Goal: Task Accomplishment & Management: Manage account settings

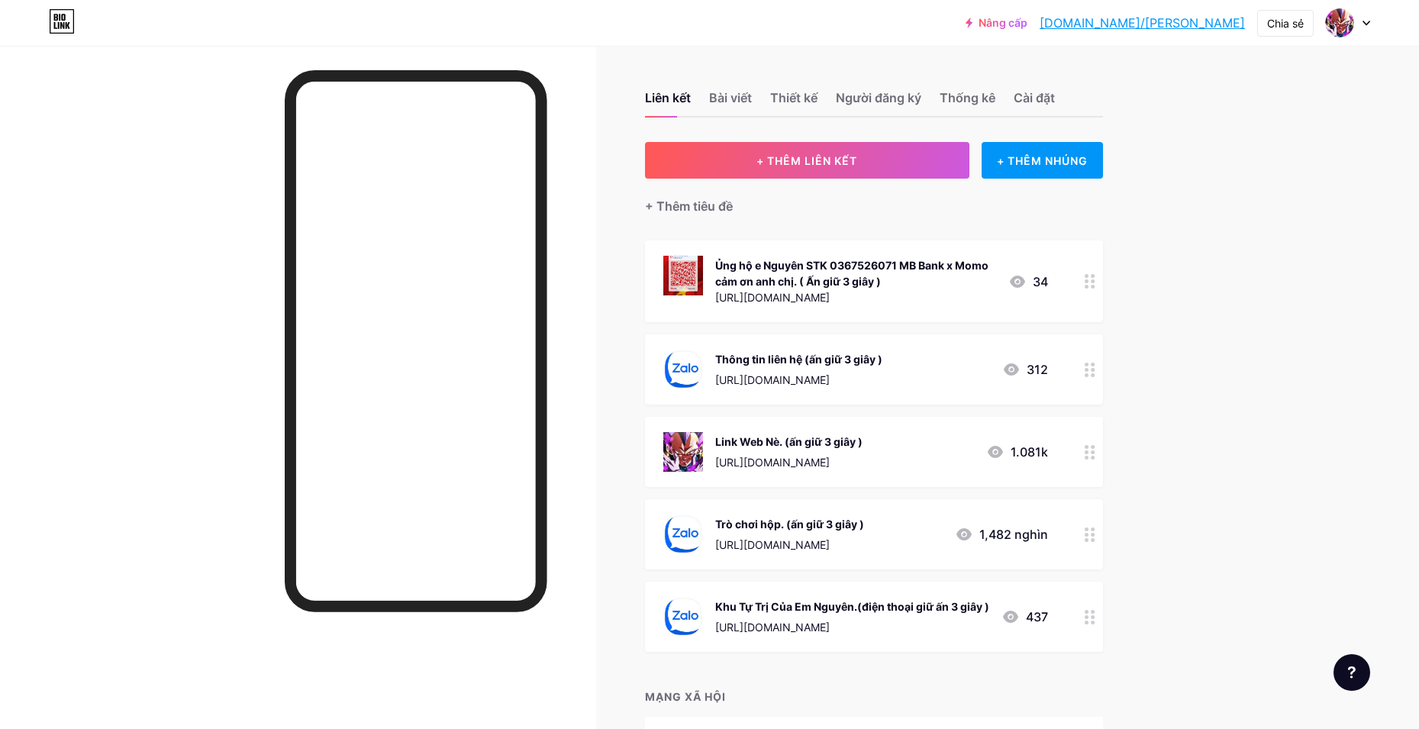
click at [1112, 440] on div "Liên kết Bài viết Thiết kế Người đăng ký Thống kê Cài đặt + THÊM LIÊN KẾT + THÊ…" at bounding box center [583, 438] width 1167 height 784
click at [1109, 444] on div "Liên kết Bài viết Thiết kế Người đăng ký Thống kê Cài đặt + THÊM LIÊN KẾT + THÊ…" at bounding box center [583, 438] width 1167 height 784
click at [1095, 448] on icon at bounding box center [1089, 452] width 11 height 14
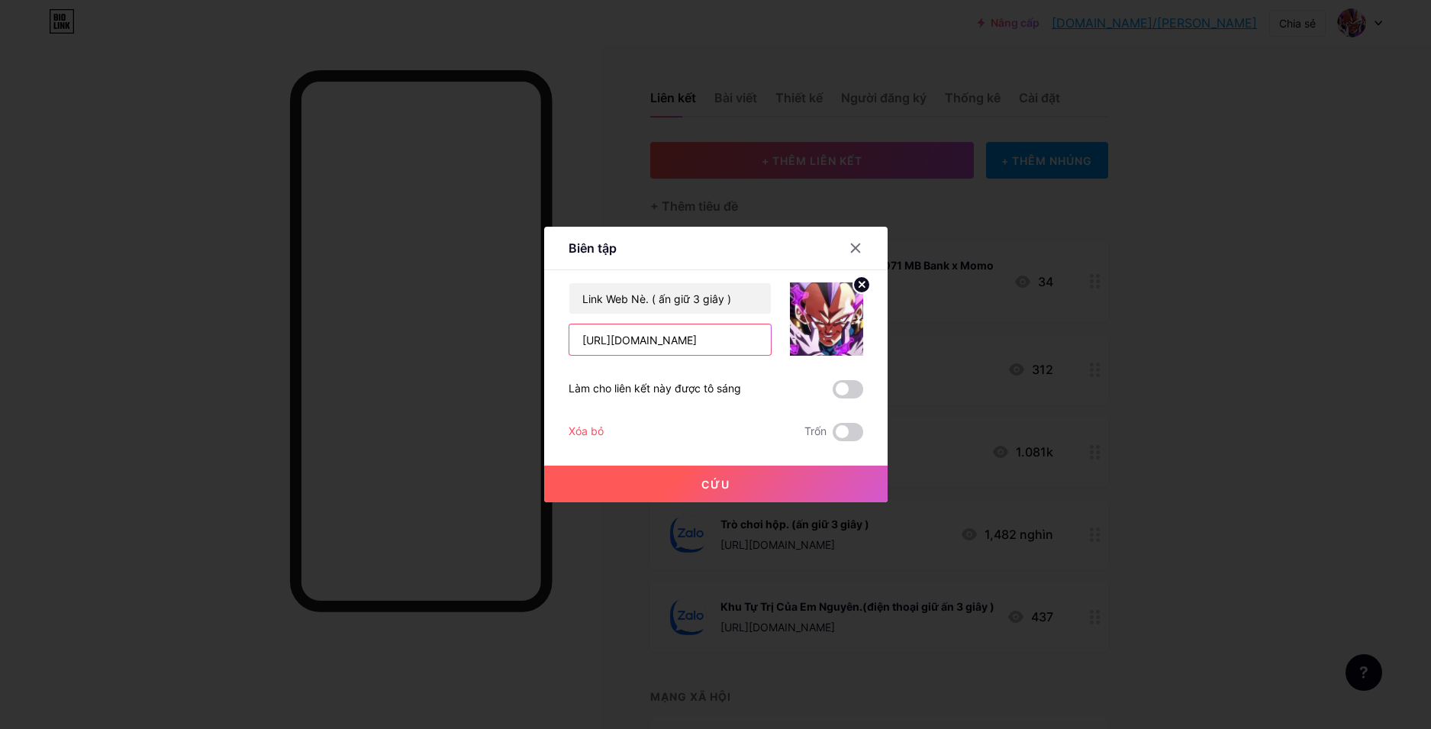
click at [665, 335] on input "https://nroplus.vn/" at bounding box center [669, 339] width 201 height 31
click at [628, 346] on input "https://nroplus.com/" at bounding box center [669, 339] width 201 height 31
type input "[URL][DOMAIN_NAME]"
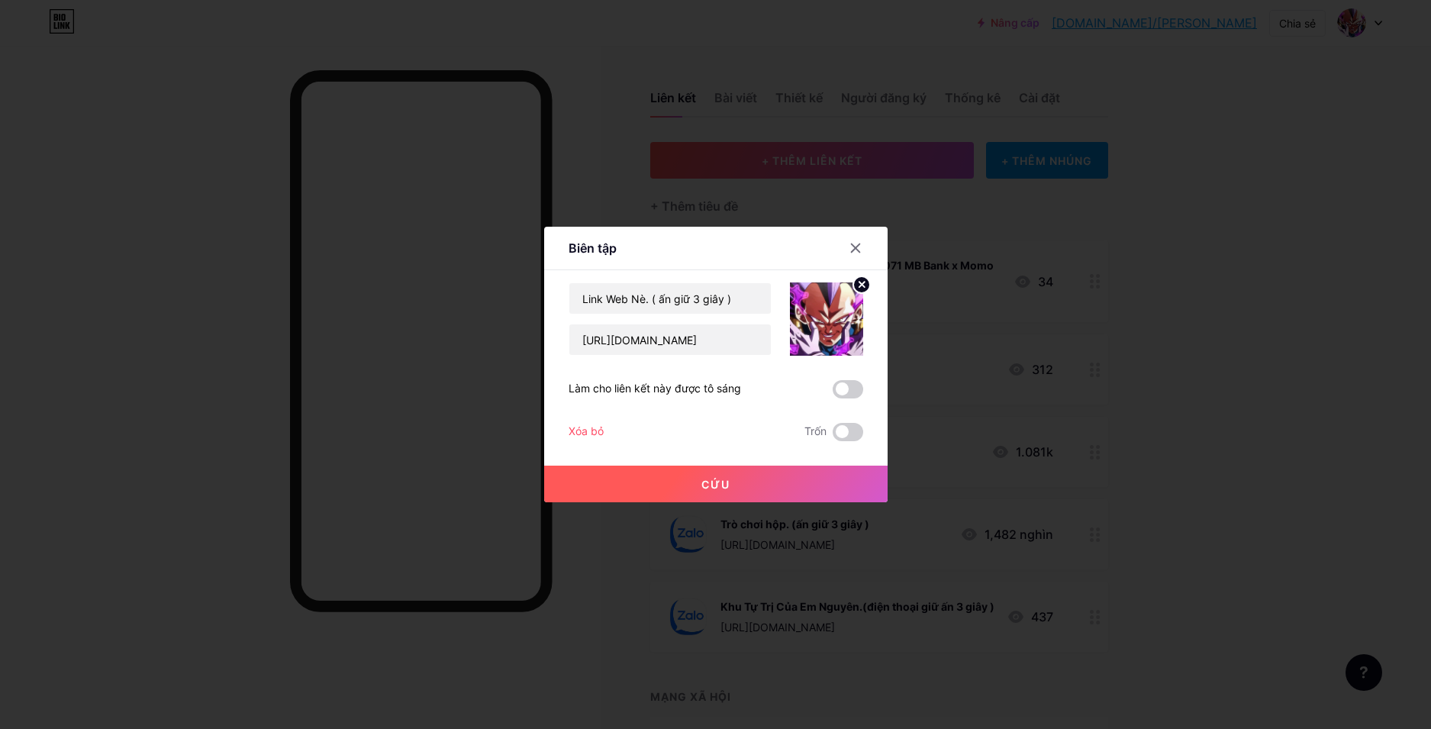
click at [642, 476] on button "Cứu" at bounding box center [715, 484] width 343 height 37
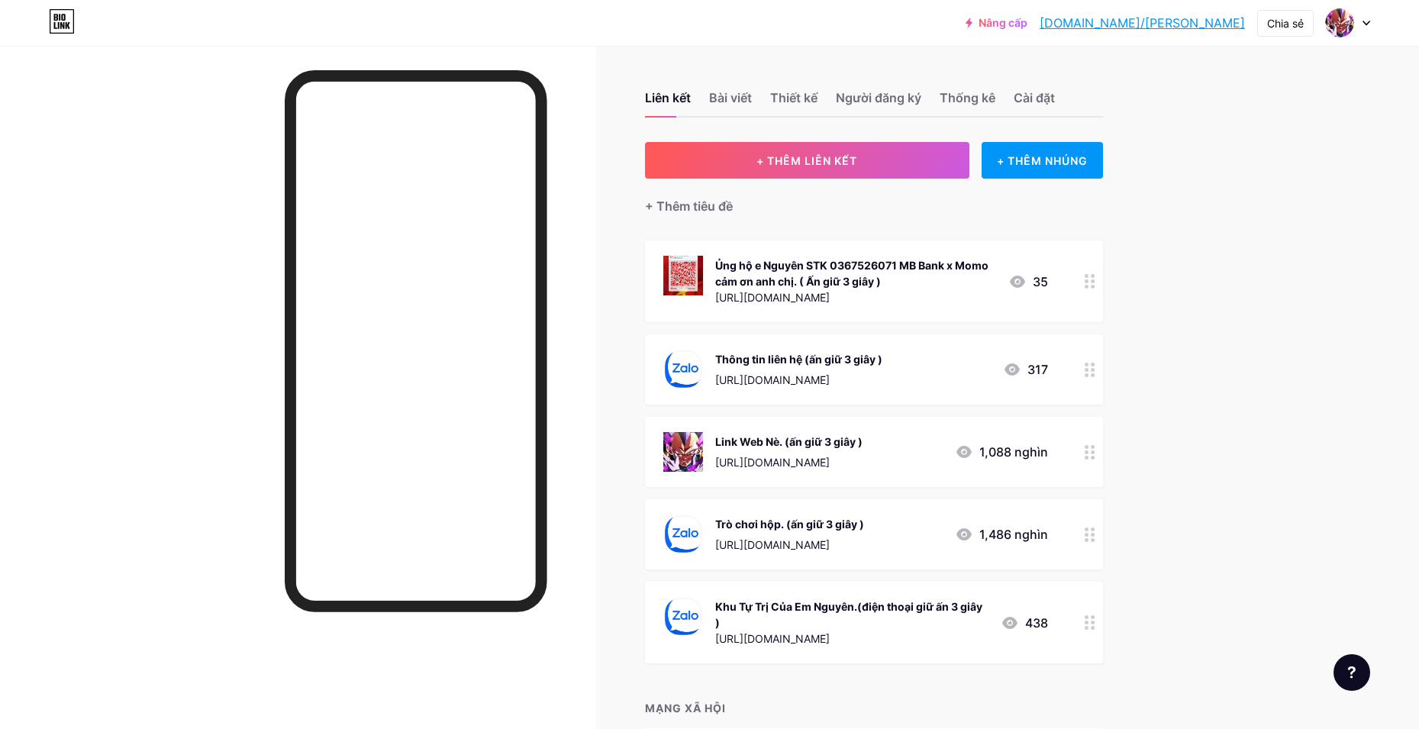
click at [1095, 536] on icon at bounding box center [1089, 534] width 11 height 14
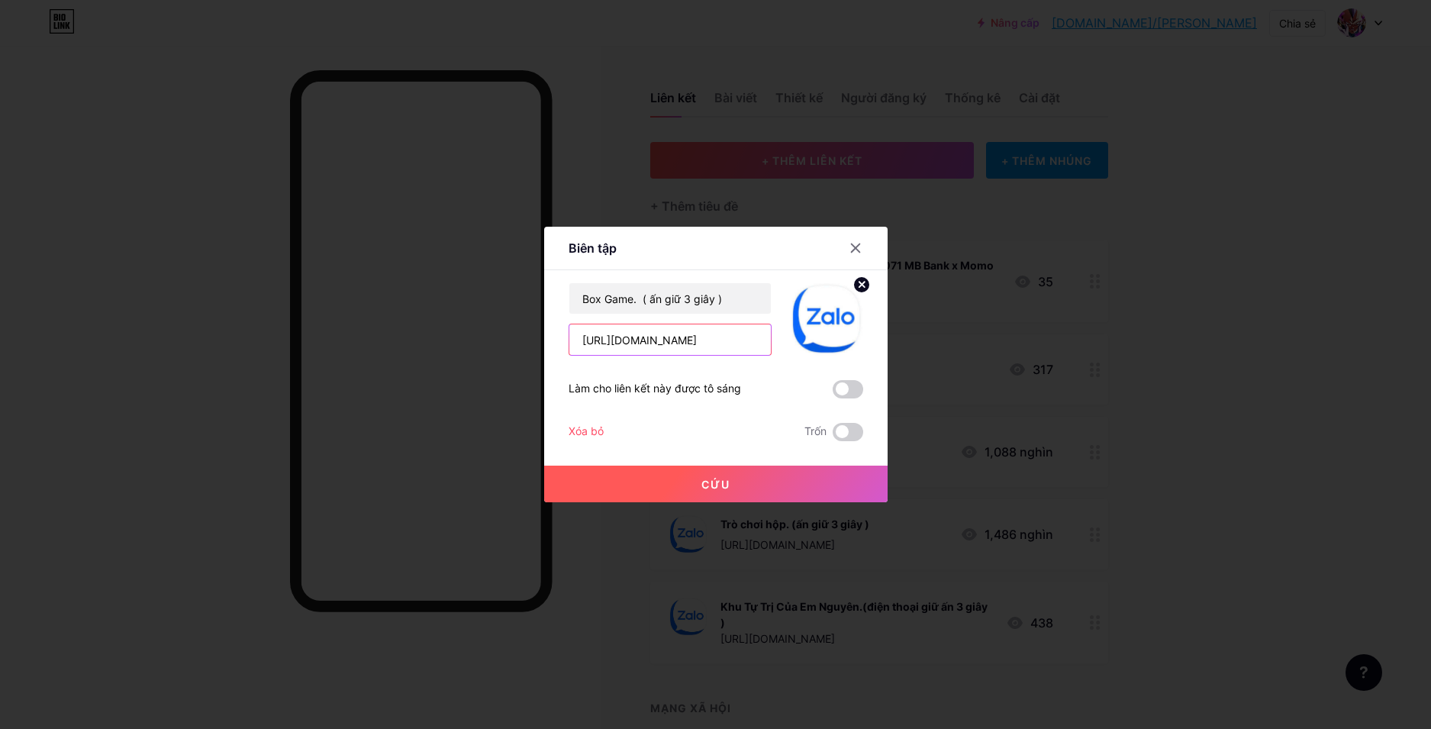
click at [728, 348] on input "https://zalo.me/g/gkkckf706" at bounding box center [669, 339] width 201 height 31
paste input "fwguht989"
type input "[URL][DOMAIN_NAME]"
click at [706, 473] on button "Cứu" at bounding box center [715, 484] width 343 height 37
